Goal: Transaction & Acquisition: Purchase product/service

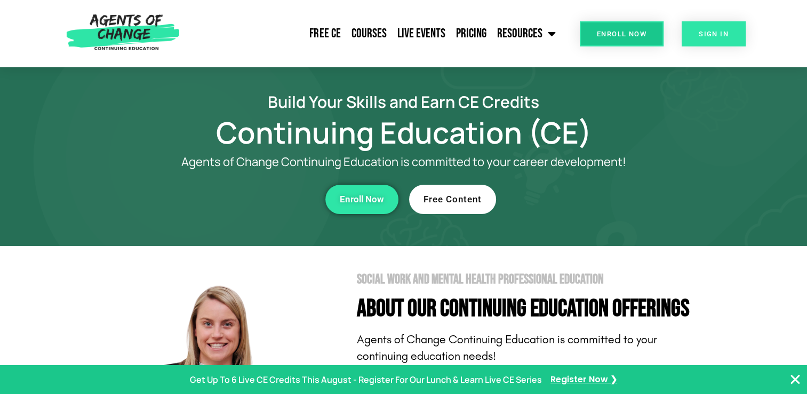
click at [702, 39] on link "SIGN IN" at bounding box center [713, 33] width 64 height 25
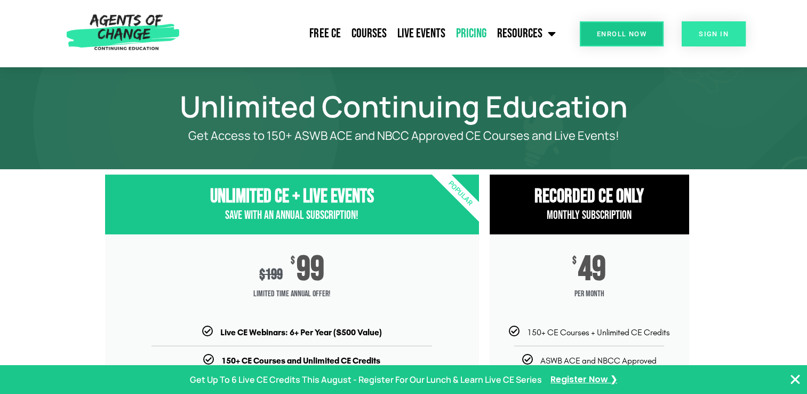
click at [718, 26] on link "SIGN IN" at bounding box center [713, 33] width 64 height 25
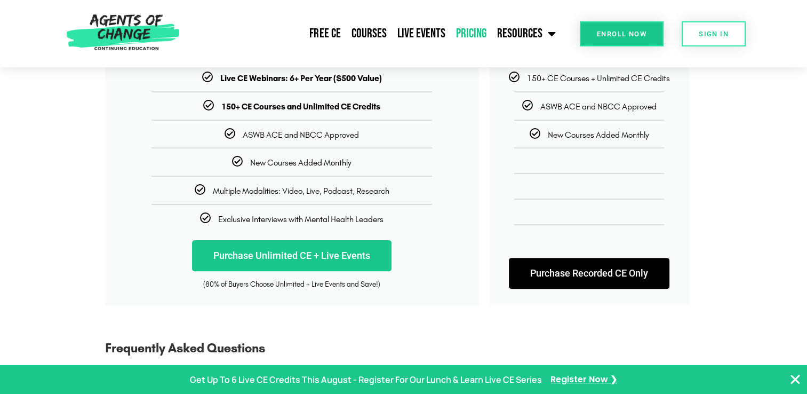
scroll to position [260, 0]
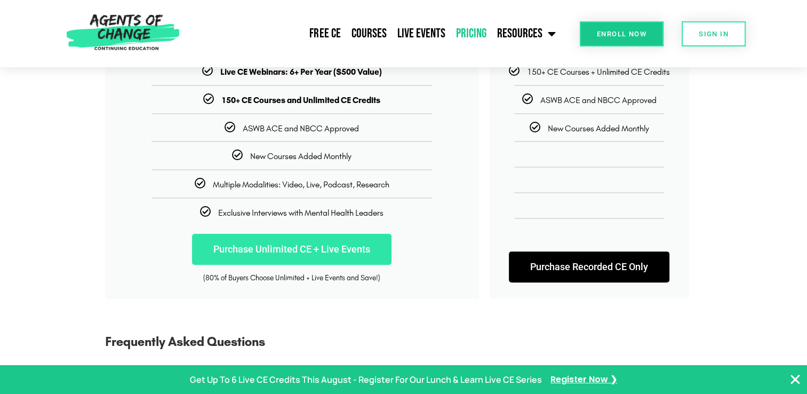
click at [339, 240] on link "Purchase Unlimited CE + Live Events" at bounding box center [291, 249] width 199 height 31
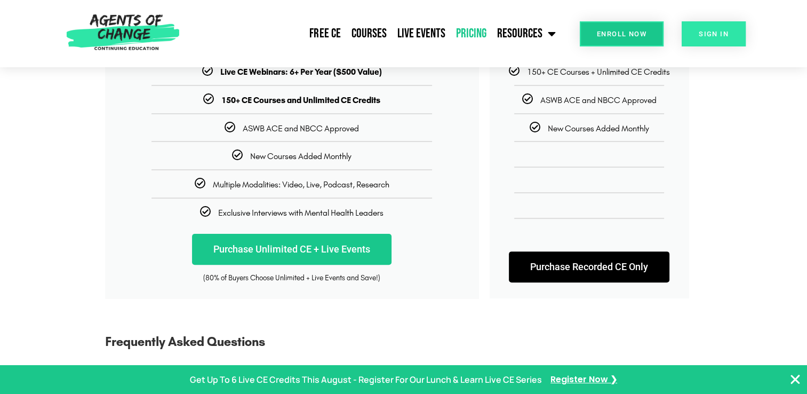
click at [704, 34] on span "SIGN IN" at bounding box center [714, 33] width 30 height 7
